Goal: Communication & Community: Connect with others

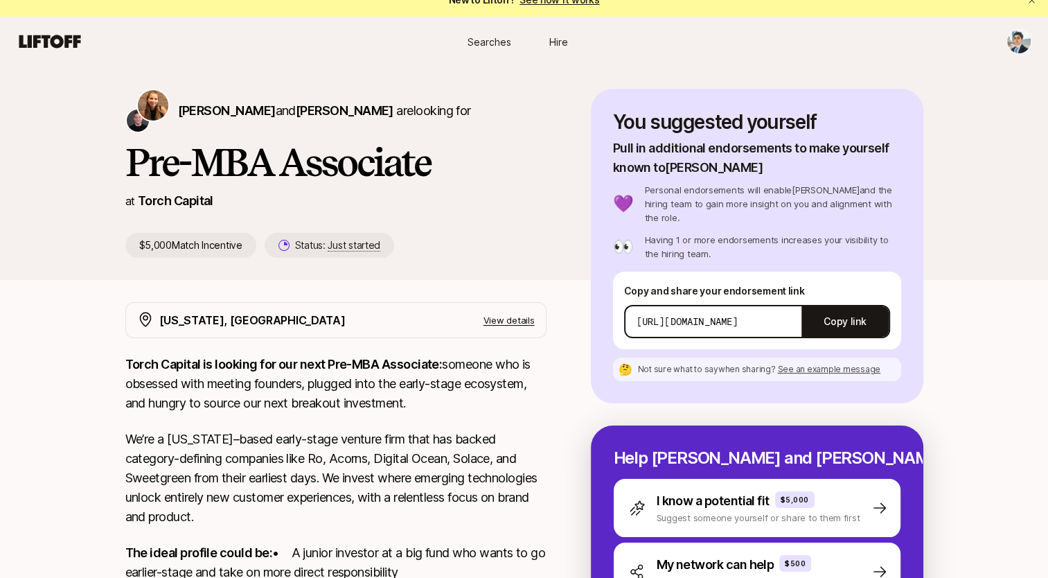
scroll to position [17, 0]
click at [851, 308] on button "Copy link" at bounding box center [845, 321] width 87 height 39
click at [738, 315] on p "[URL][DOMAIN_NAME]" at bounding box center [688, 322] width 102 height 14
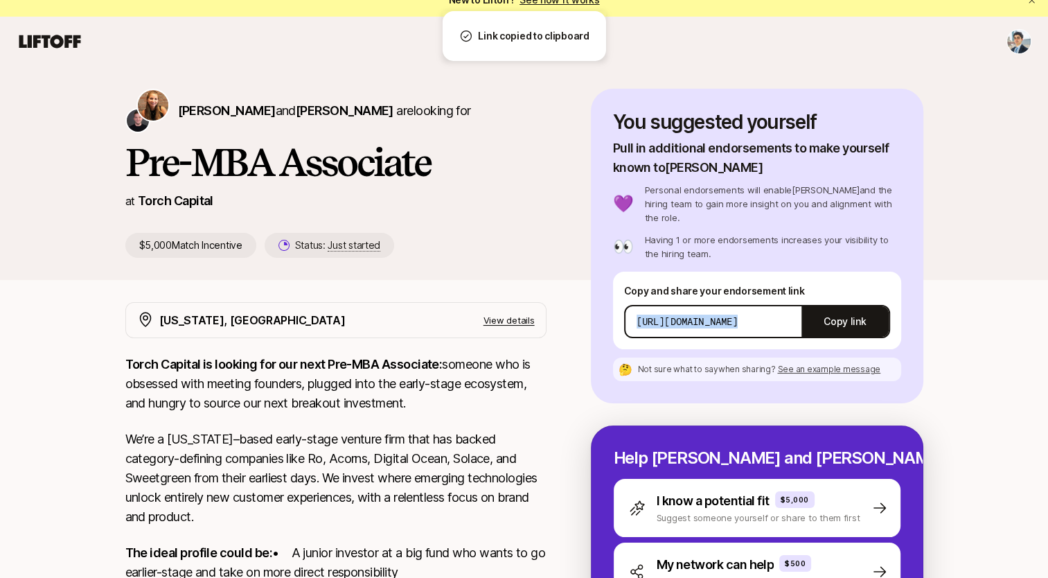
click at [738, 315] on p "[URL][DOMAIN_NAME]" at bounding box center [688, 322] width 102 height 14
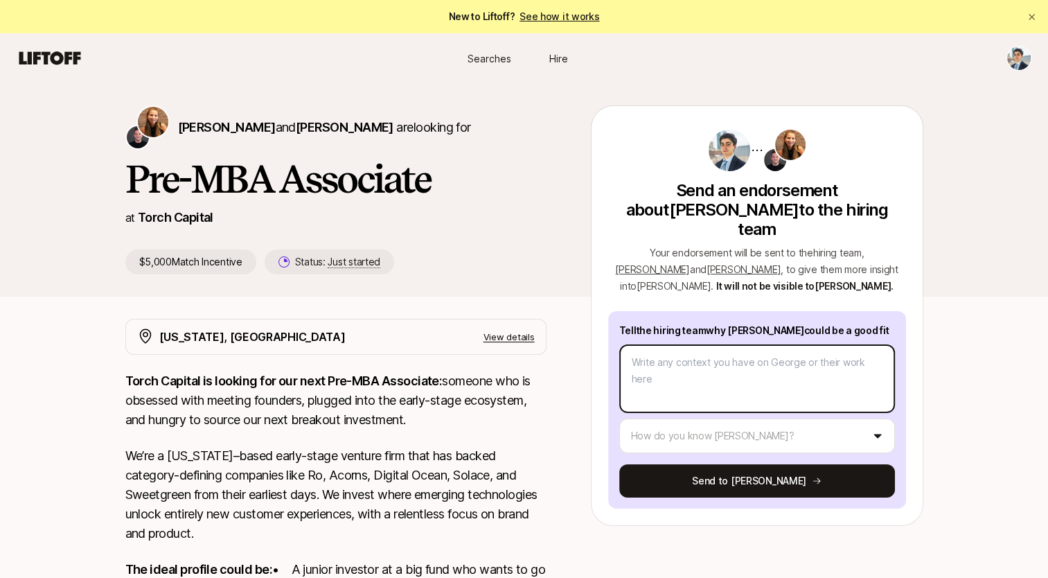
click at [718, 351] on textarea at bounding box center [757, 378] width 276 height 69
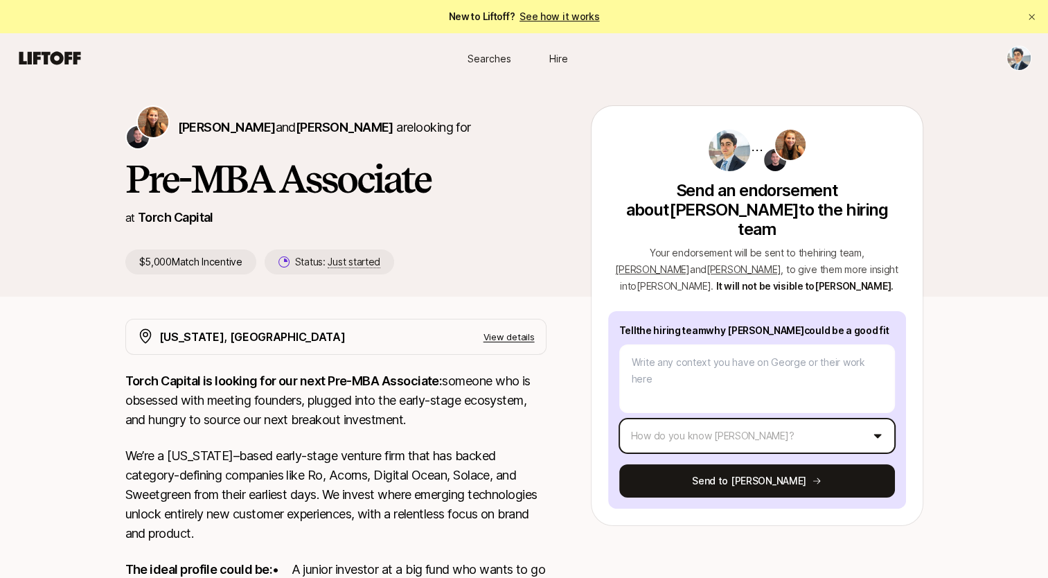
click at [727, 407] on html "New to Liftoff? See how it works Searches Hire Searches Hire Katie Reiner and C…" at bounding box center [524, 289] width 1048 height 578
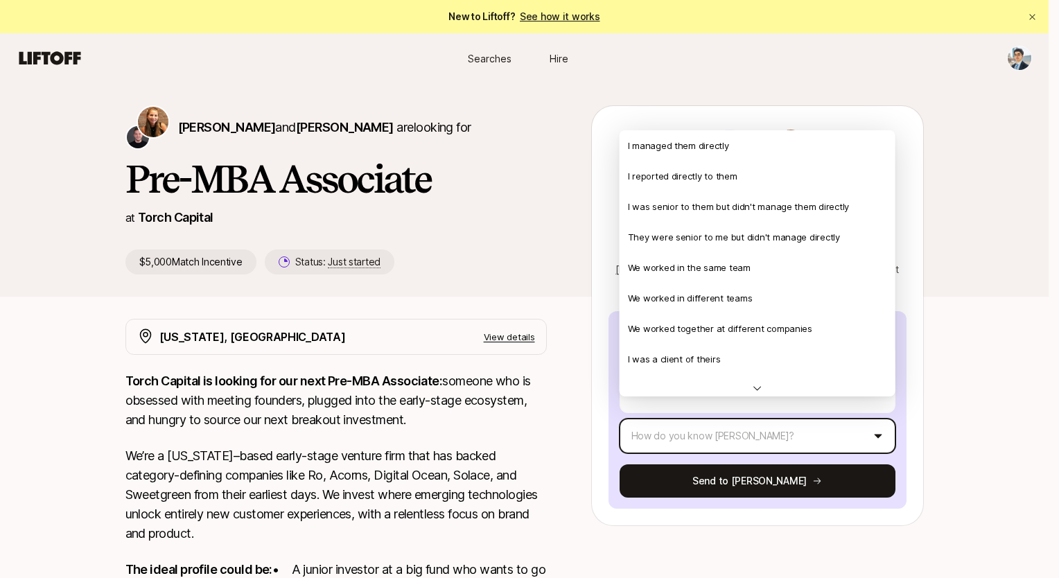
click at [912, 445] on html "New to Liftoff? See how it works Searches Hire Searches Hire Katie Reiner and C…" at bounding box center [529, 289] width 1059 height 578
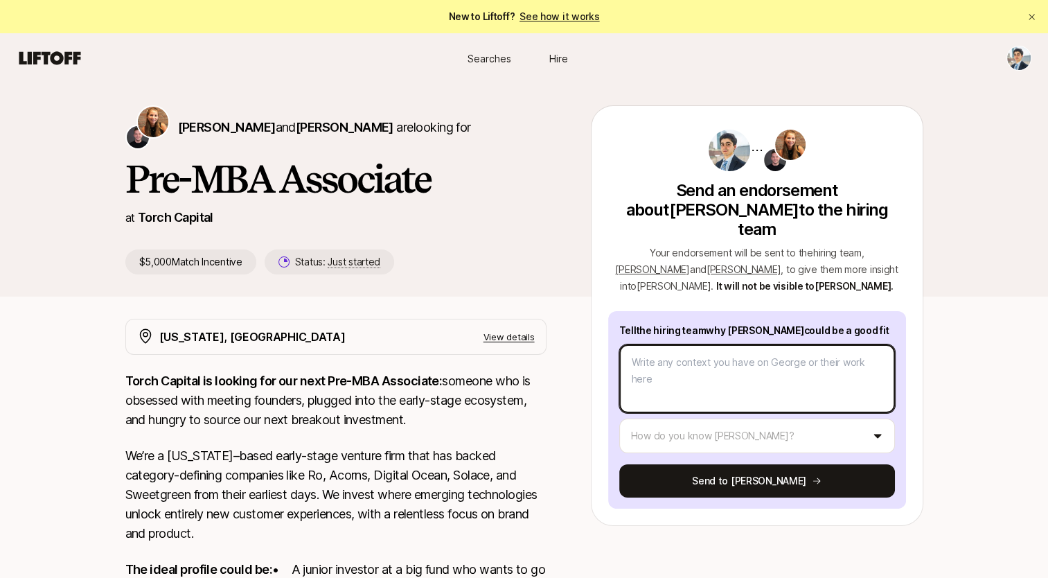
click at [680, 346] on textarea at bounding box center [757, 378] width 276 height 69
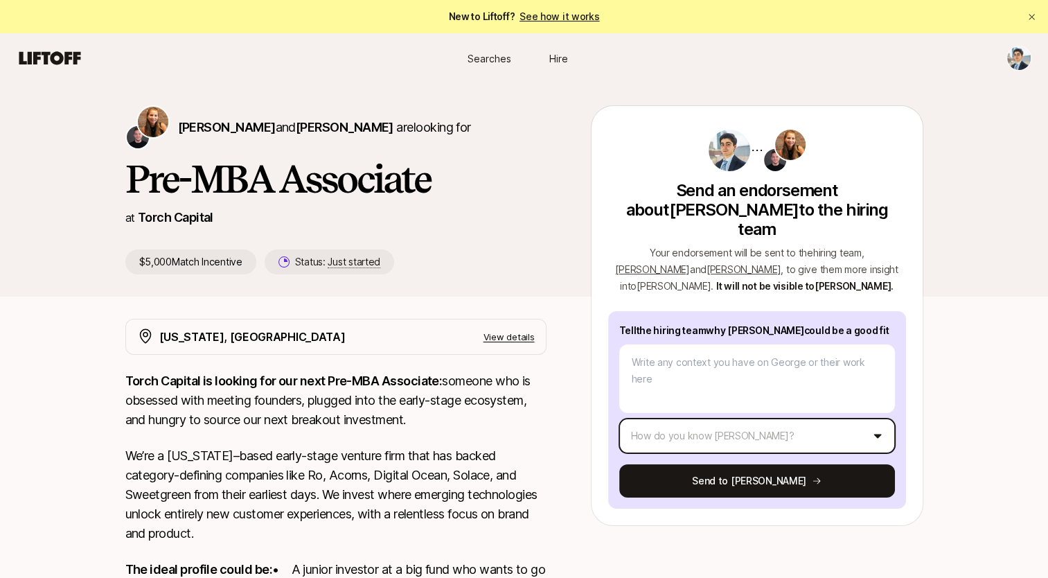
click at [686, 425] on html "New to Liftoff? See how it works Searches Hire Searches Hire Katie Reiner and C…" at bounding box center [524, 289] width 1048 height 578
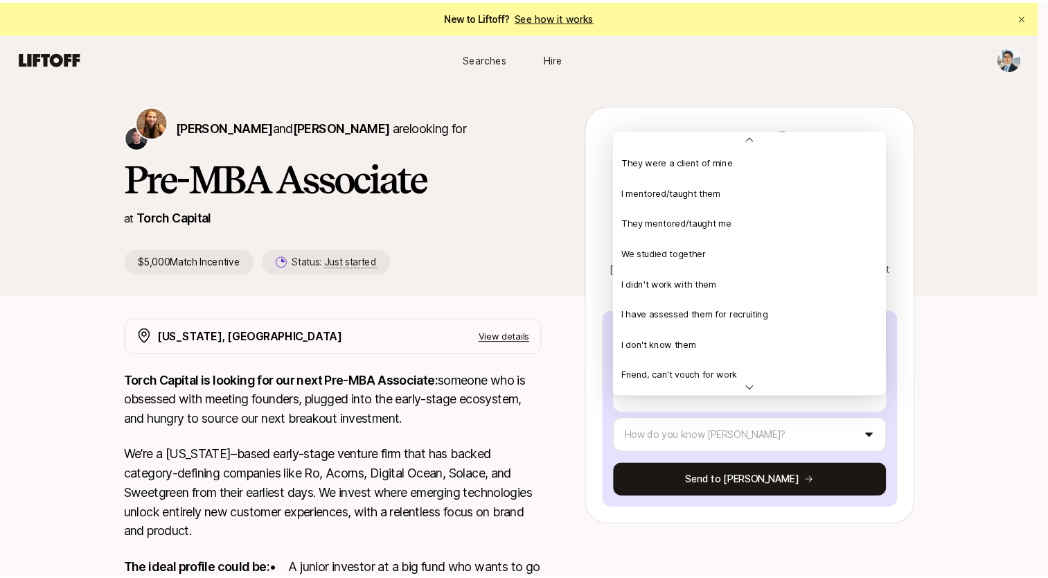
scroll to position [299, 0]
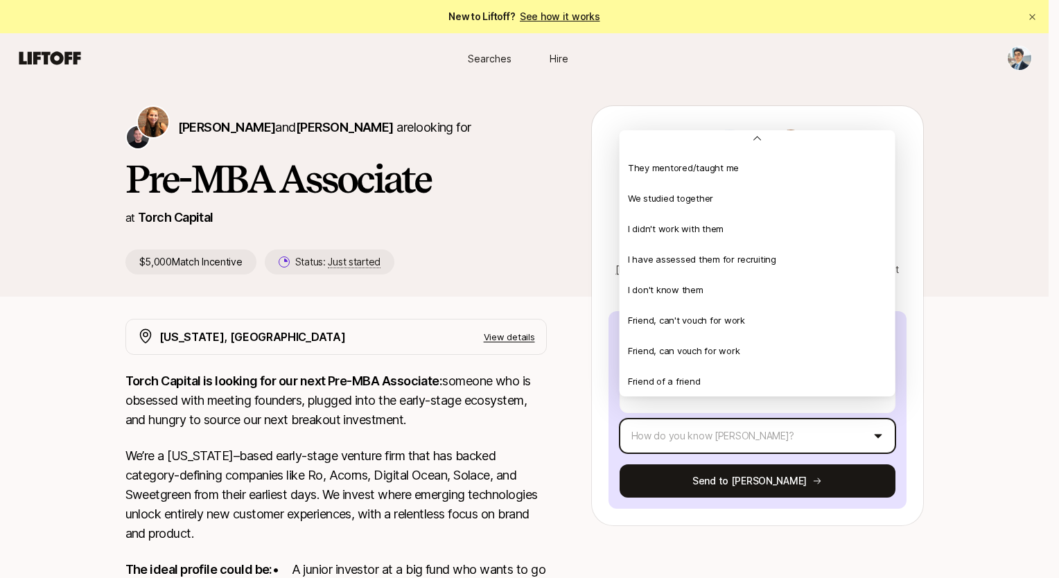
click at [962, 399] on html "New to Liftoff? See how it works Searches Hire Searches Hire Katie Reiner and C…" at bounding box center [529, 289] width 1059 height 578
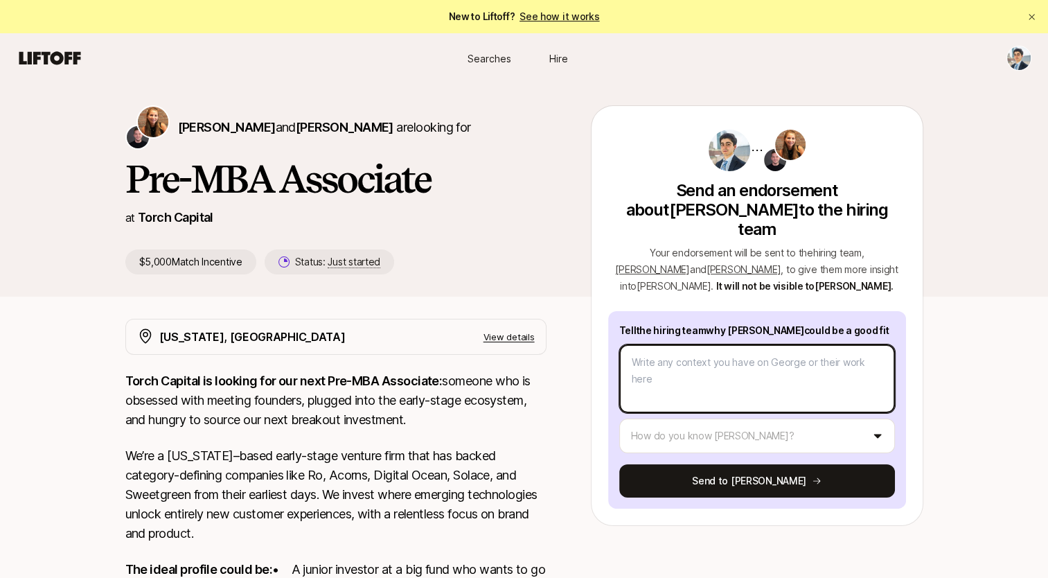
click at [773, 348] on textarea at bounding box center [757, 378] width 276 height 69
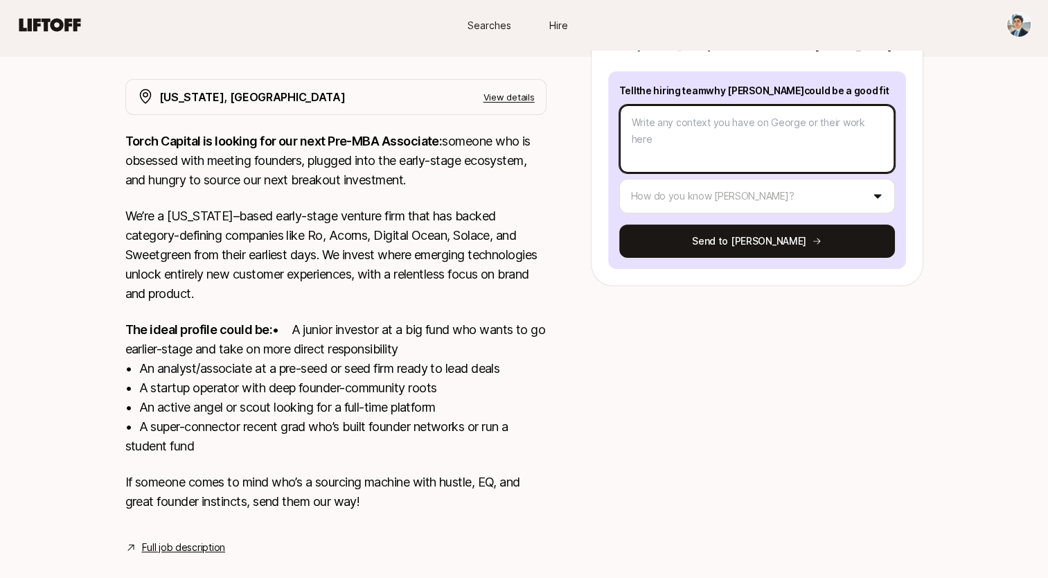
scroll to position [0, 0]
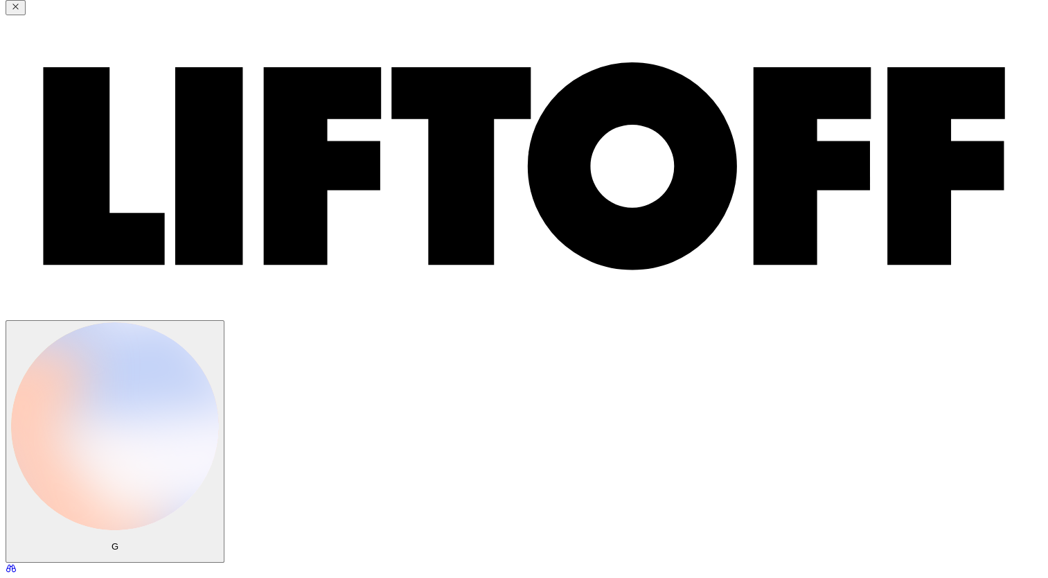
scroll to position [152, 0]
drag, startPoint x: 736, startPoint y: 326, endPoint x: 757, endPoint y: 495, distance: 170.2
